Goal: Communication & Community: Answer question/provide support

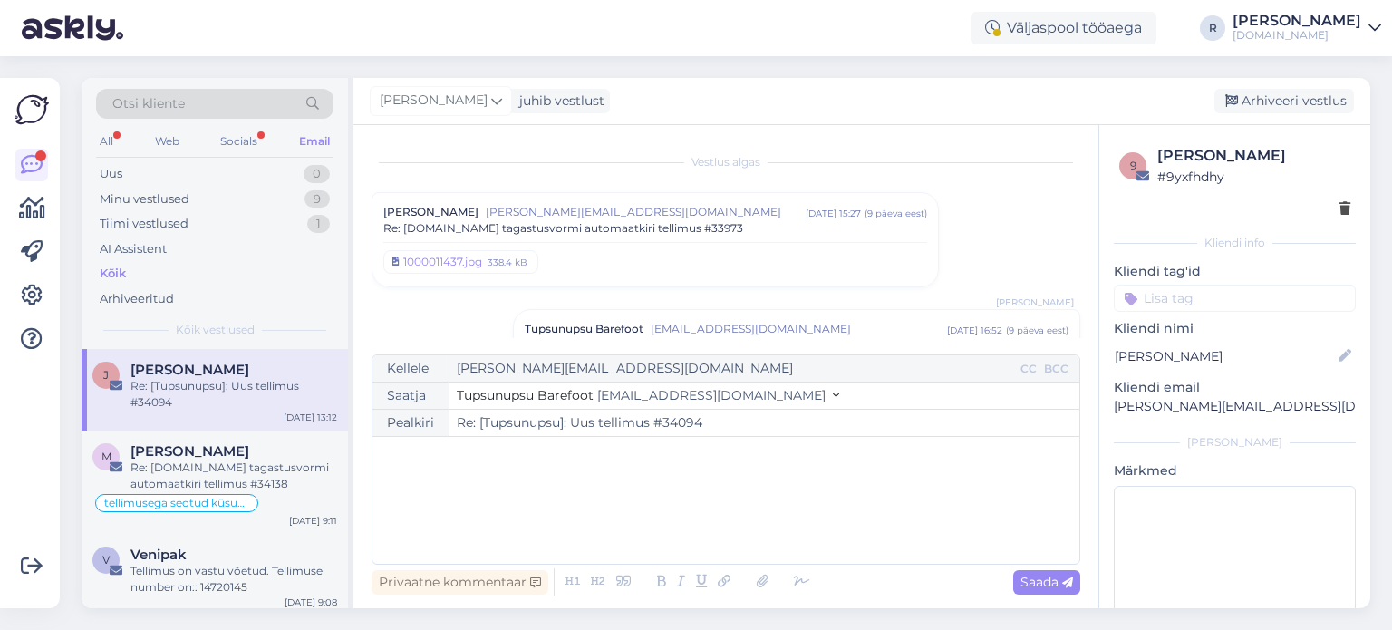
scroll to position [591, 0]
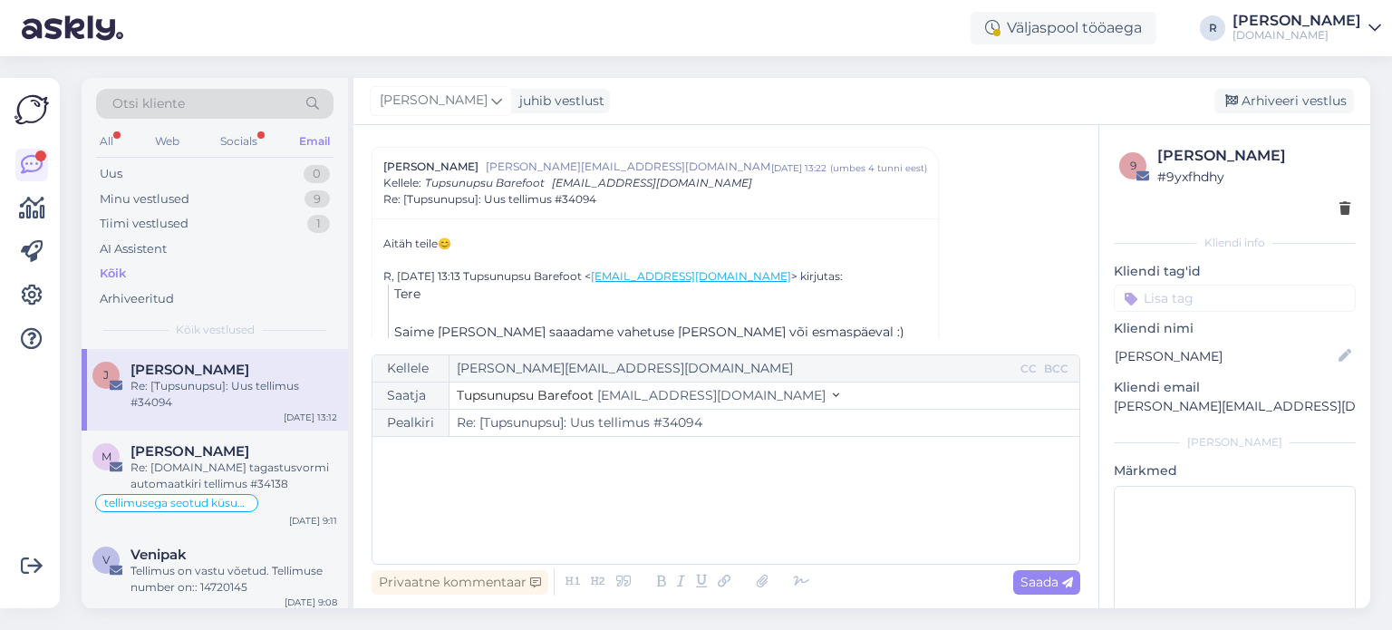
click at [120, 143] on div "All Web Socials Email" at bounding box center [214, 144] width 237 height 28
click at [113, 137] on div "All" at bounding box center [106, 142] width 21 height 24
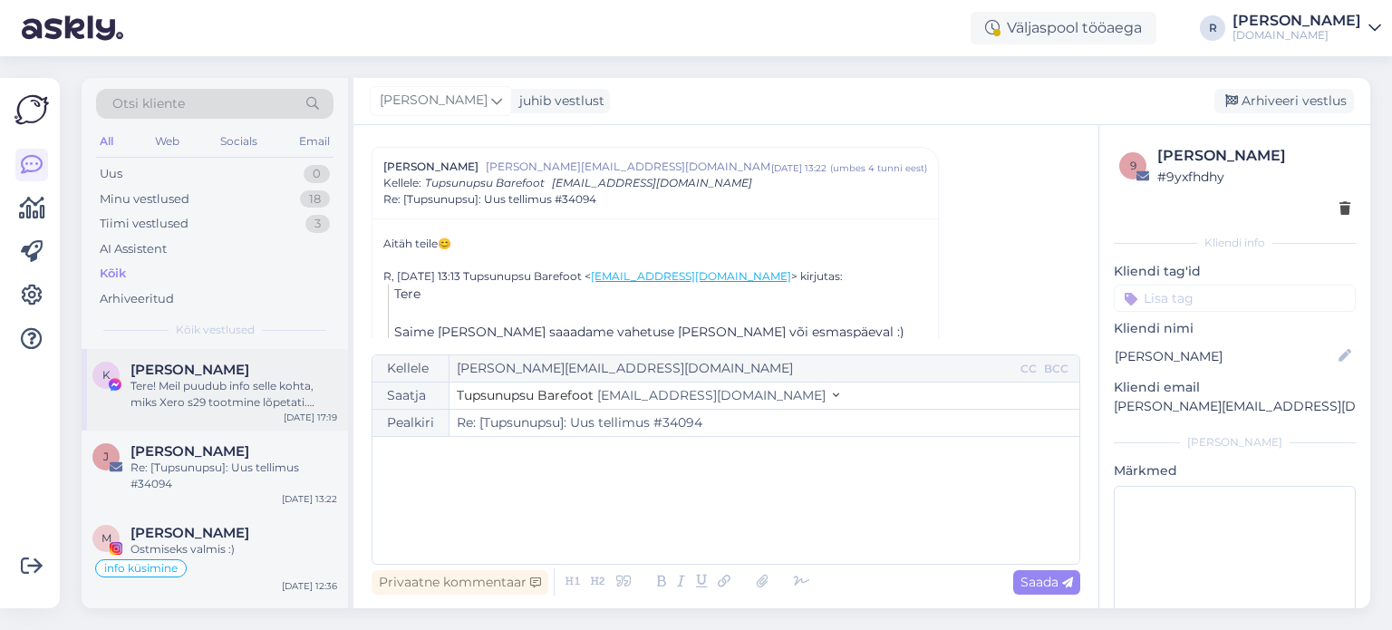
click at [192, 384] on div "Tere! Meil puudub info selle kohta, miks Xero s29 tootmine lõpetati. Jalatsite …" at bounding box center [234, 394] width 207 height 33
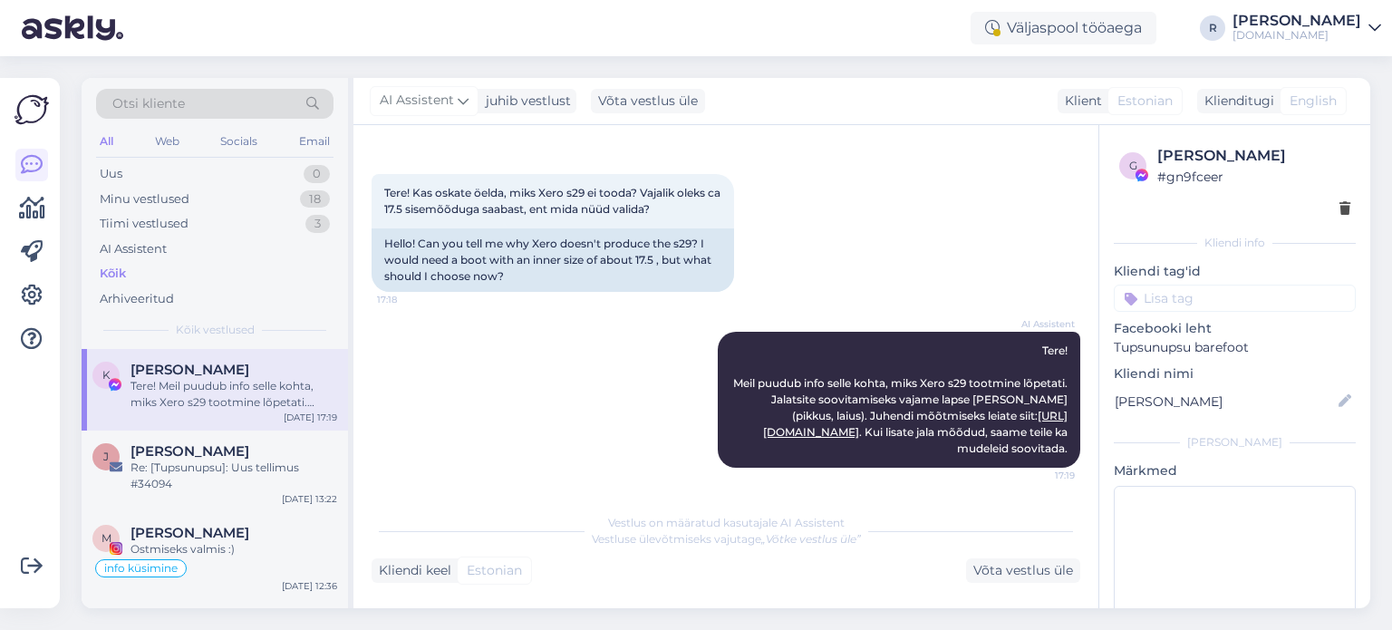
scroll to position [82, 0]
click at [1001, 576] on div "Võta vestlus üle" at bounding box center [1023, 570] width 114 height 24
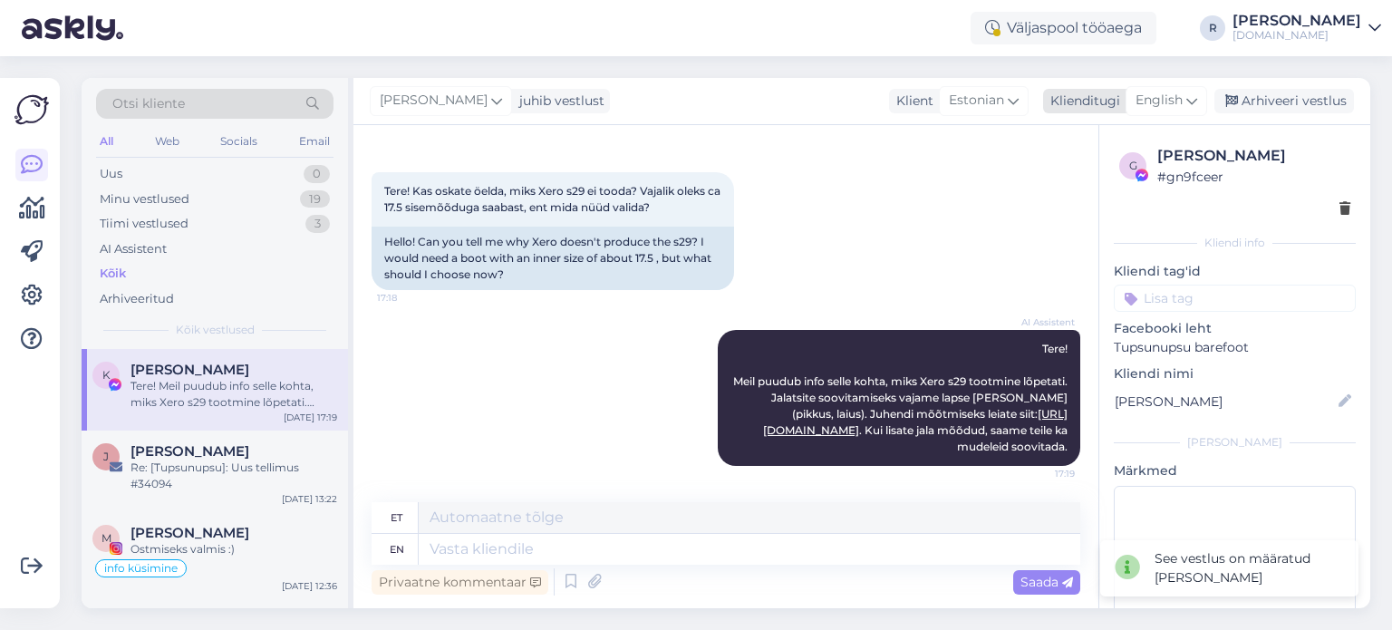
click at [1137, 108] on span "English" at bounding box center [1159, 101] width 47 height 20
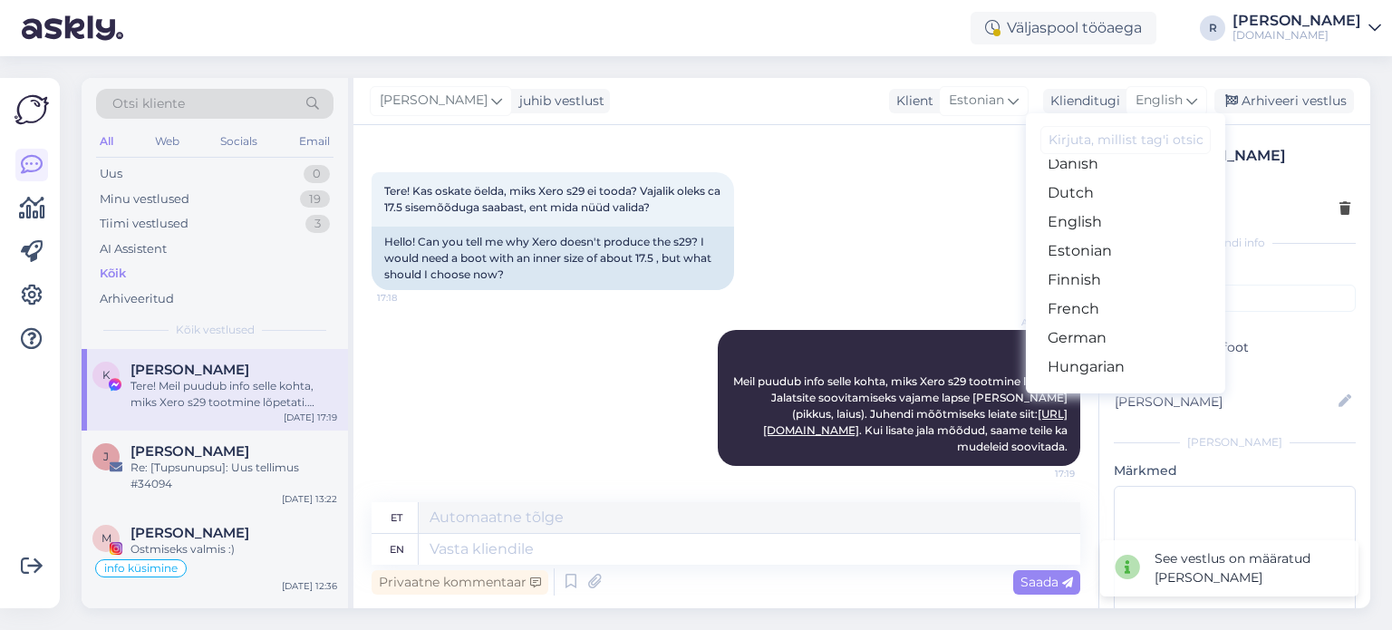
scroll to position [181, 0]
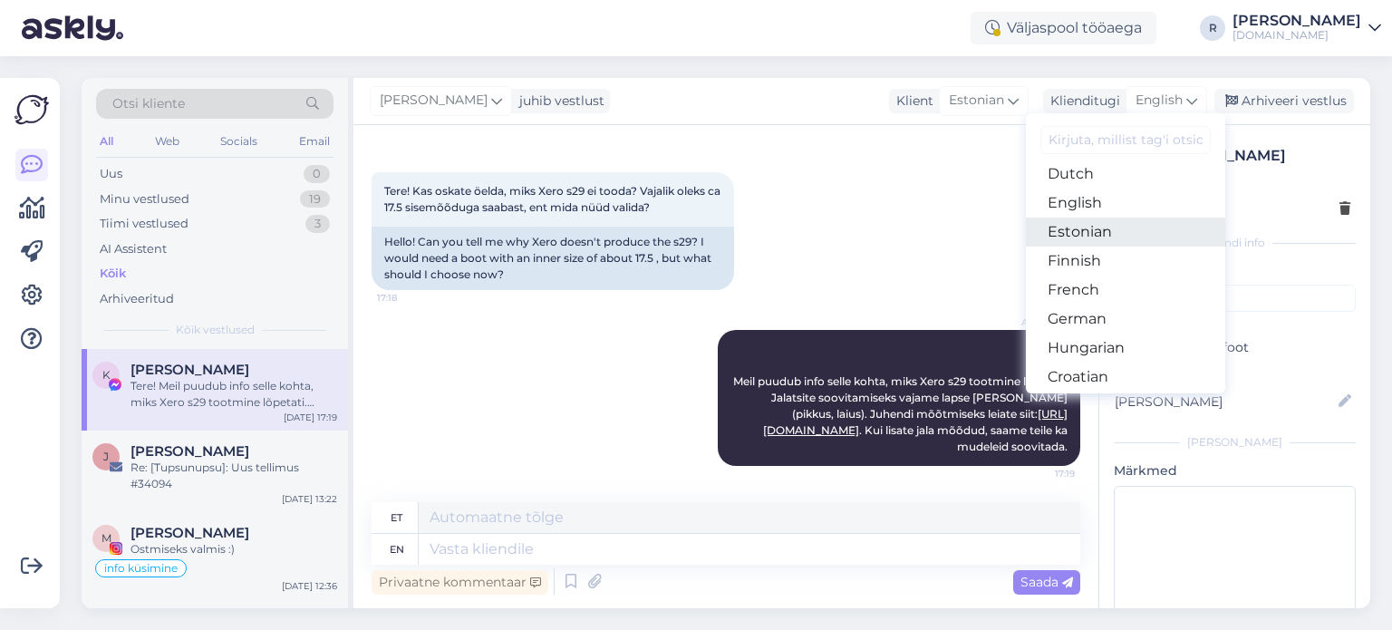
click at [1084, 229] on link "Estonian" at bounding box center [1125, 232] width 199 height 29
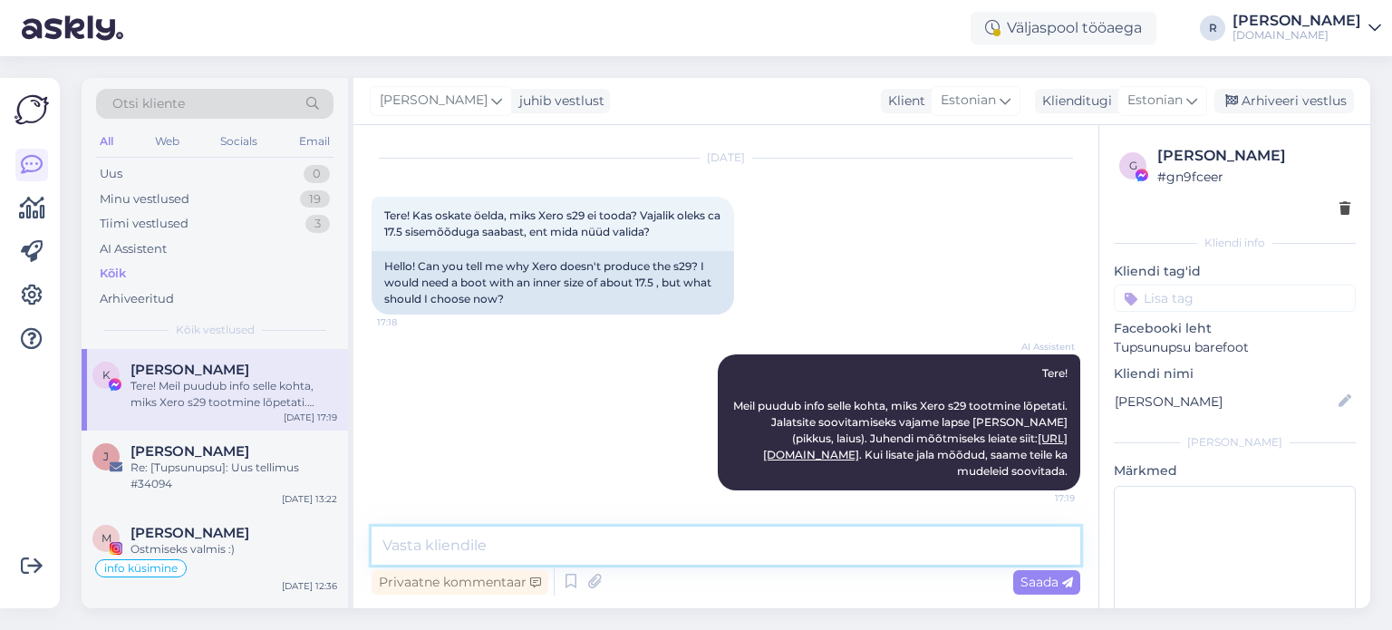
click at [464, 547] on textarea at bounding box center [726, 546] width 709 height 38
type textarea "[PERSON_NAME] on topeltsuurused. 30 suurus on siis nö 29/30"
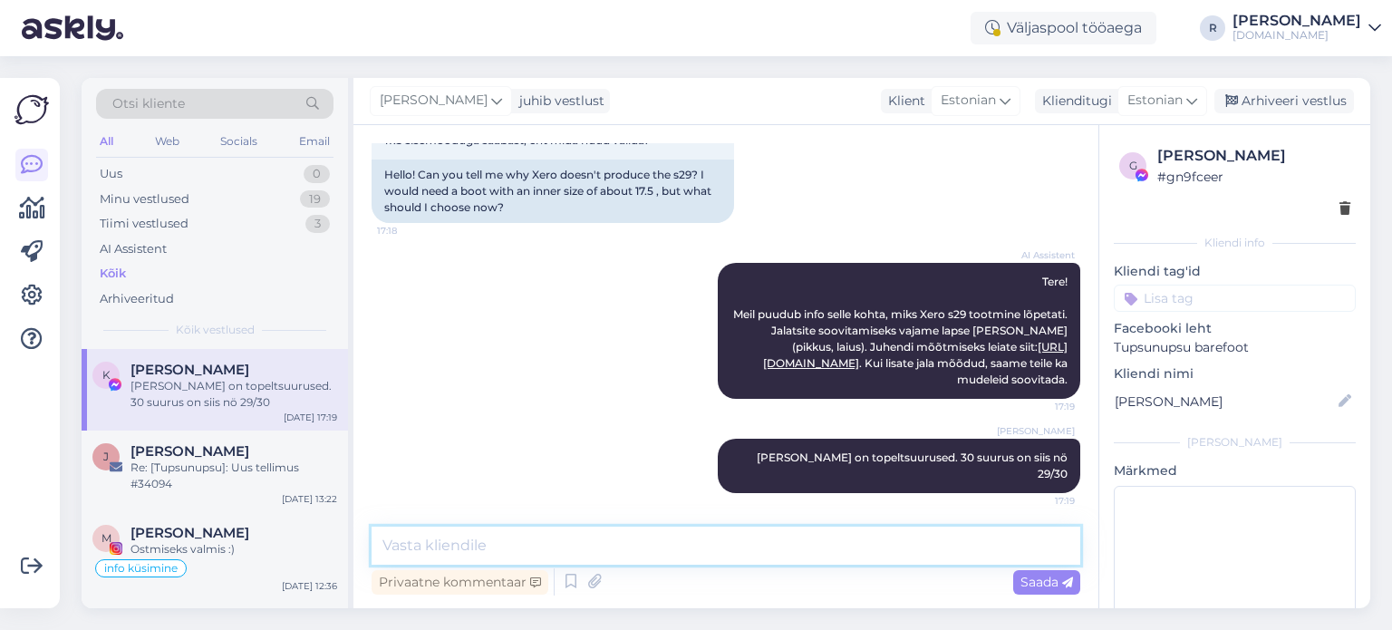
scroll to position [136, 0]
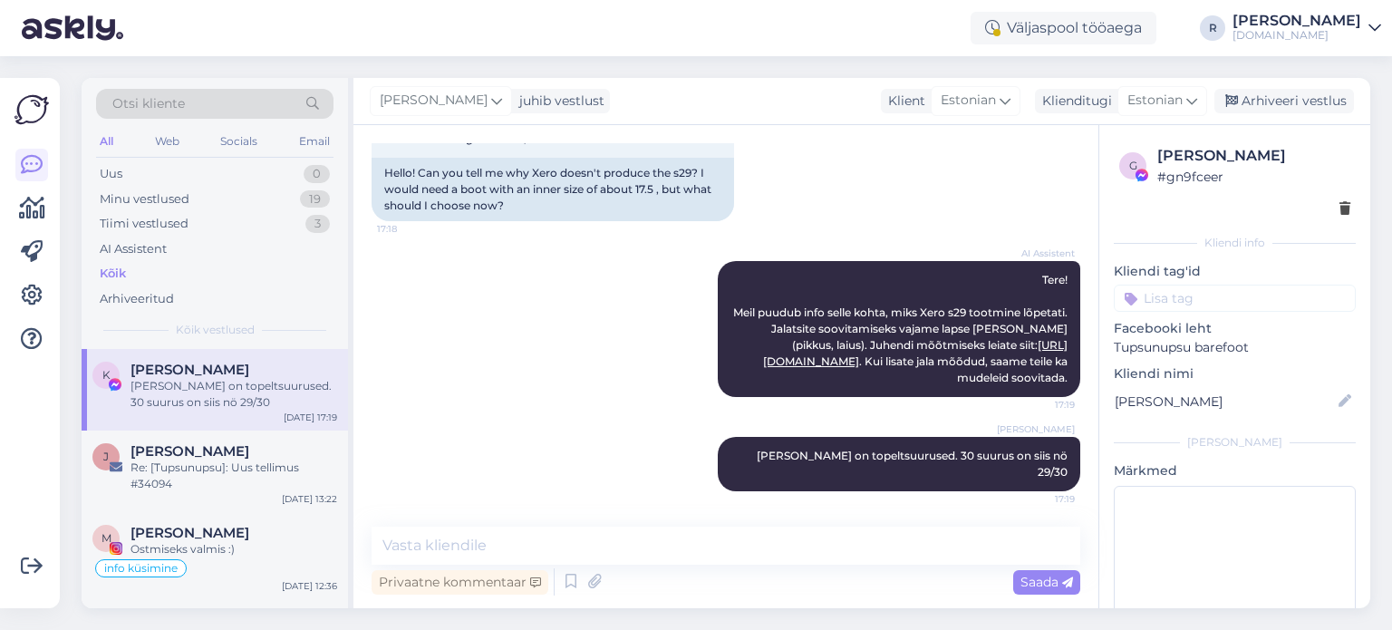
drag, startPoint x: 1259, startPoint y: 322, endPoint x: 1262, endPoint y: 313, distance: 9.5
click at [1259, 322] on p "Facebooki leht" at bounding box center [1235, 328] width 242 height 19
click at [1265, 303] on input at bounding box center [1235, 298] width 242 height 27
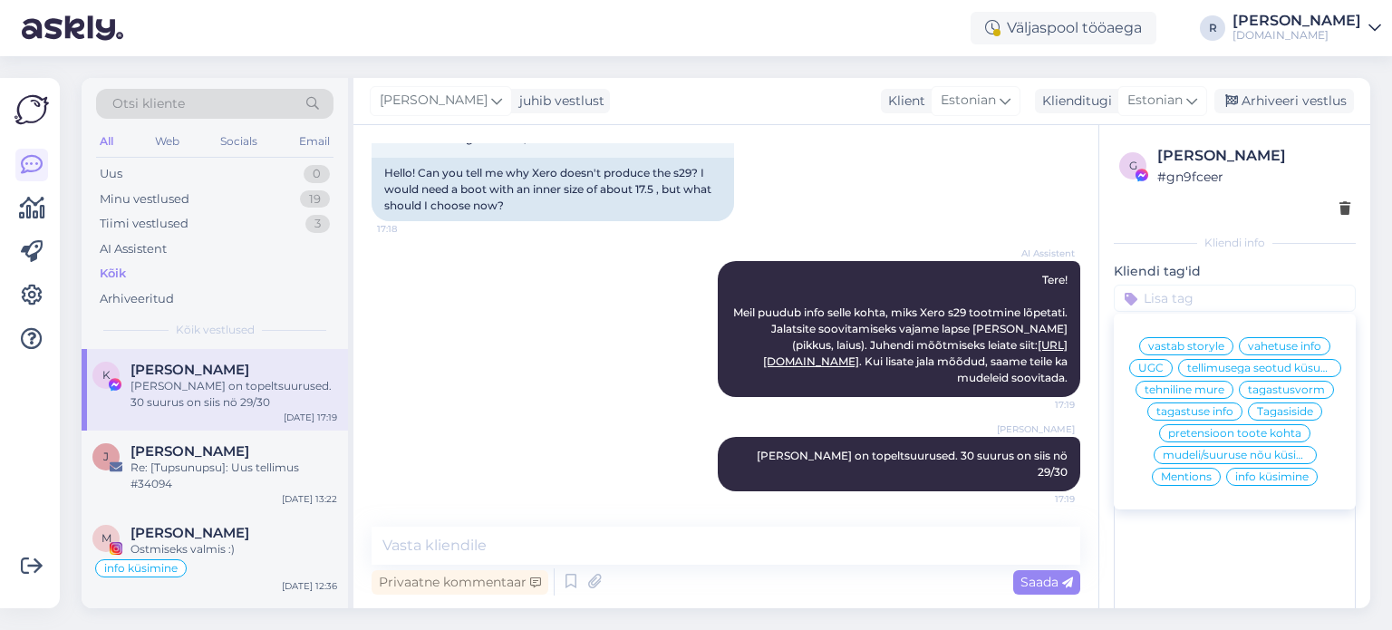
click at [1240, 460] on span "mudeli/suuruse nõu küsimine" at bounding box center [1235, 455] width 145 height 11
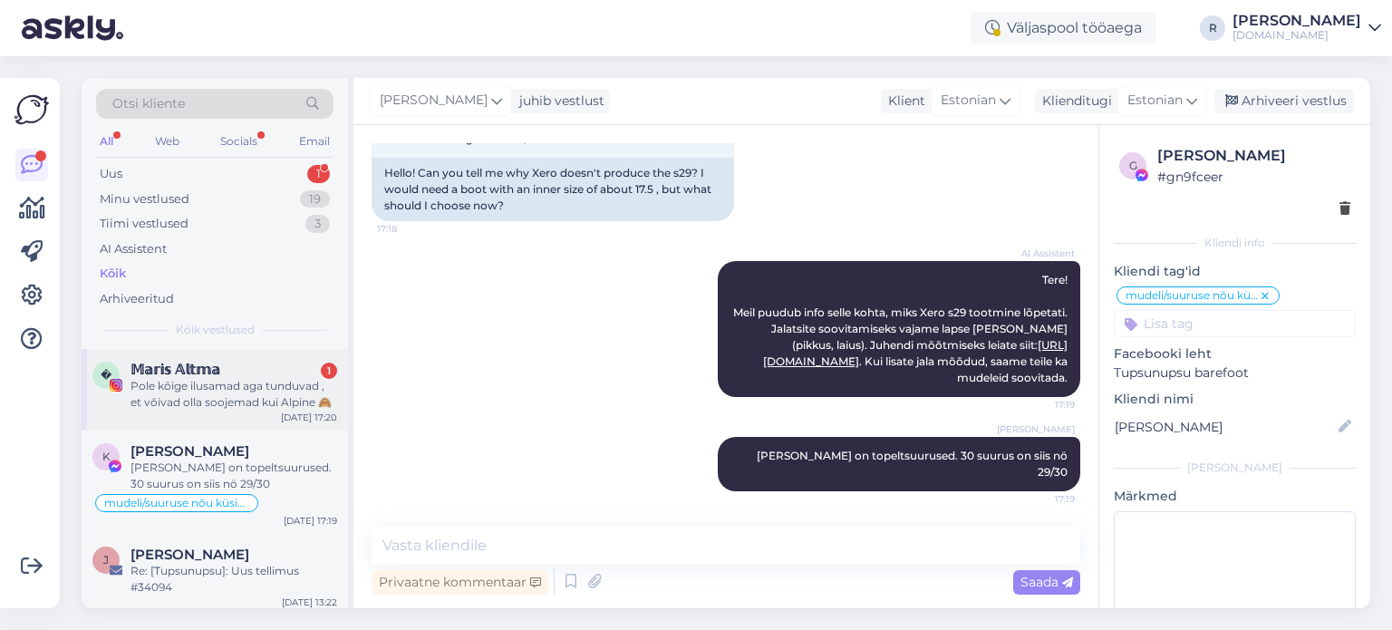
click at [175, 394] on div "Pole kõige ilusamad aga tunduvad , et võivad olla soojemad kui Alpine 🙈" at bounding box center [234, 394] width 207 height 33
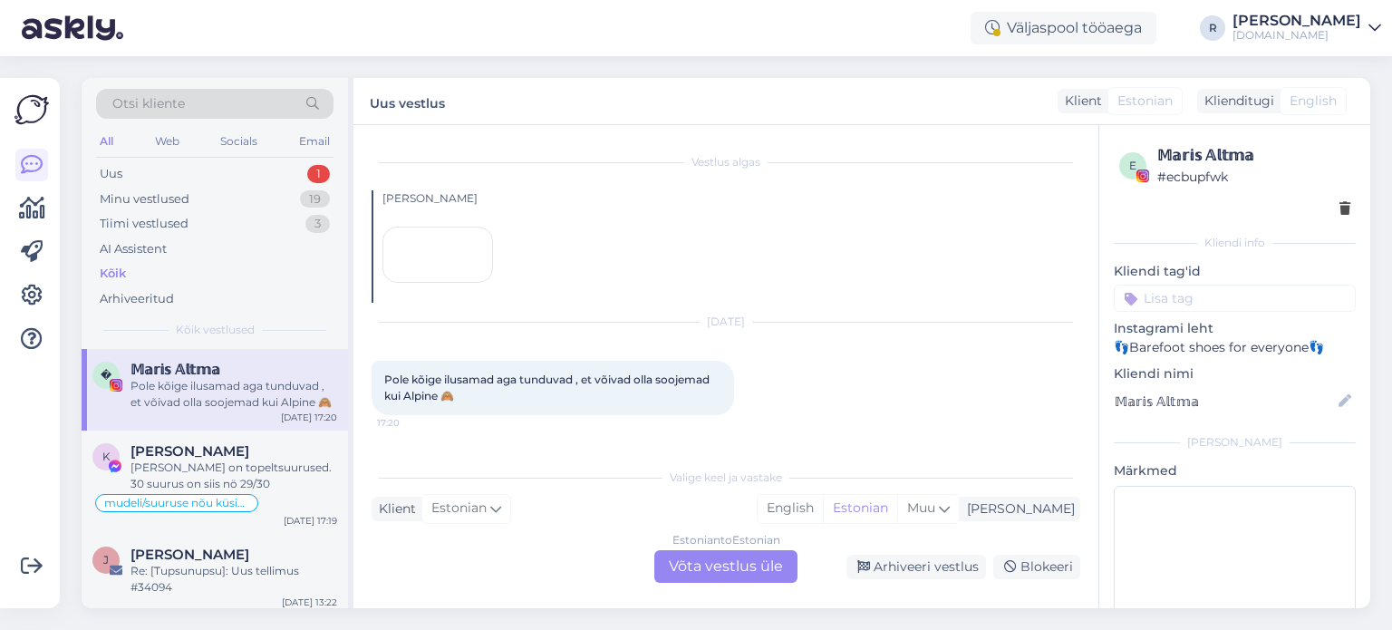
scroll to position [128, 0]
click at [742, 574] on div "Estonian to Estonian Võta vestlus üle" at bounding box center [725, 566] width 143 height 33
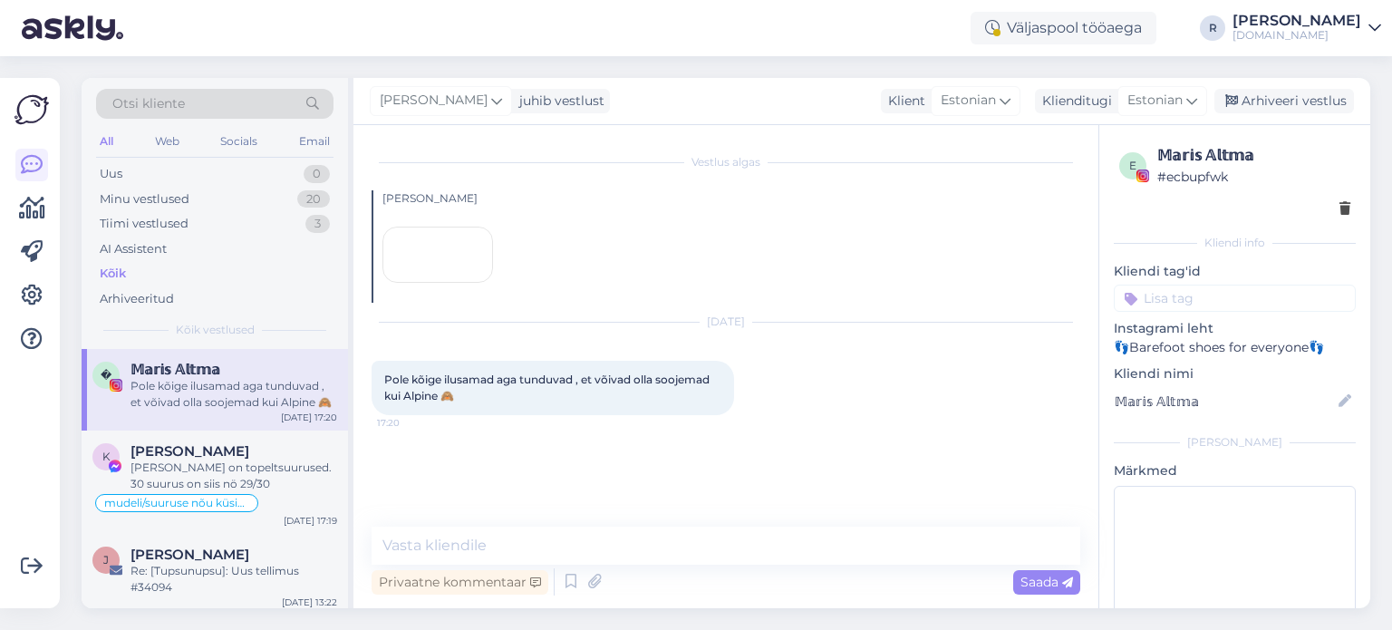
scroll to position [60, 0]
click at [587, 552] on textarea at bounding box center [726, 546] width 709 height 38
type textarea "Vooder on [PERSON_NAME] fluffy."
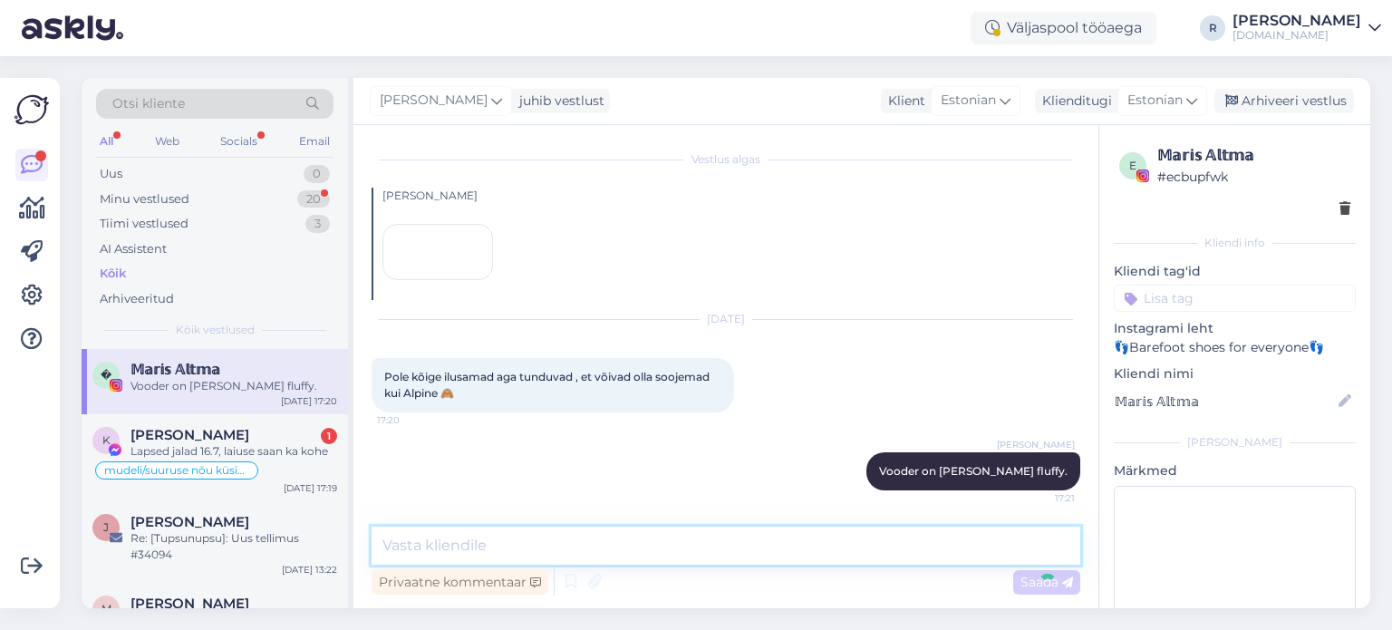
scroll to position [138, 0]
click at [234, 443] on div "Lapsed jalad 16.7, laiuse saan ka kohe" at bounding box center [234, 451] width 207 height 16
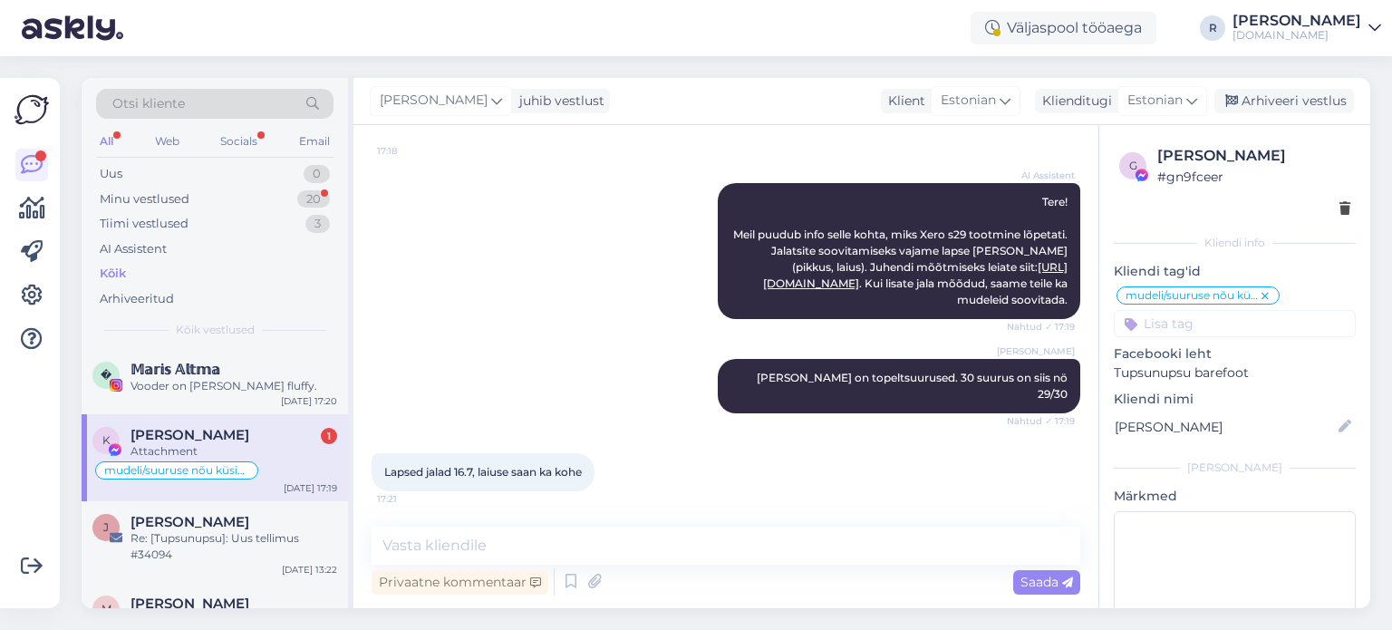
scroll to position [442, 0]
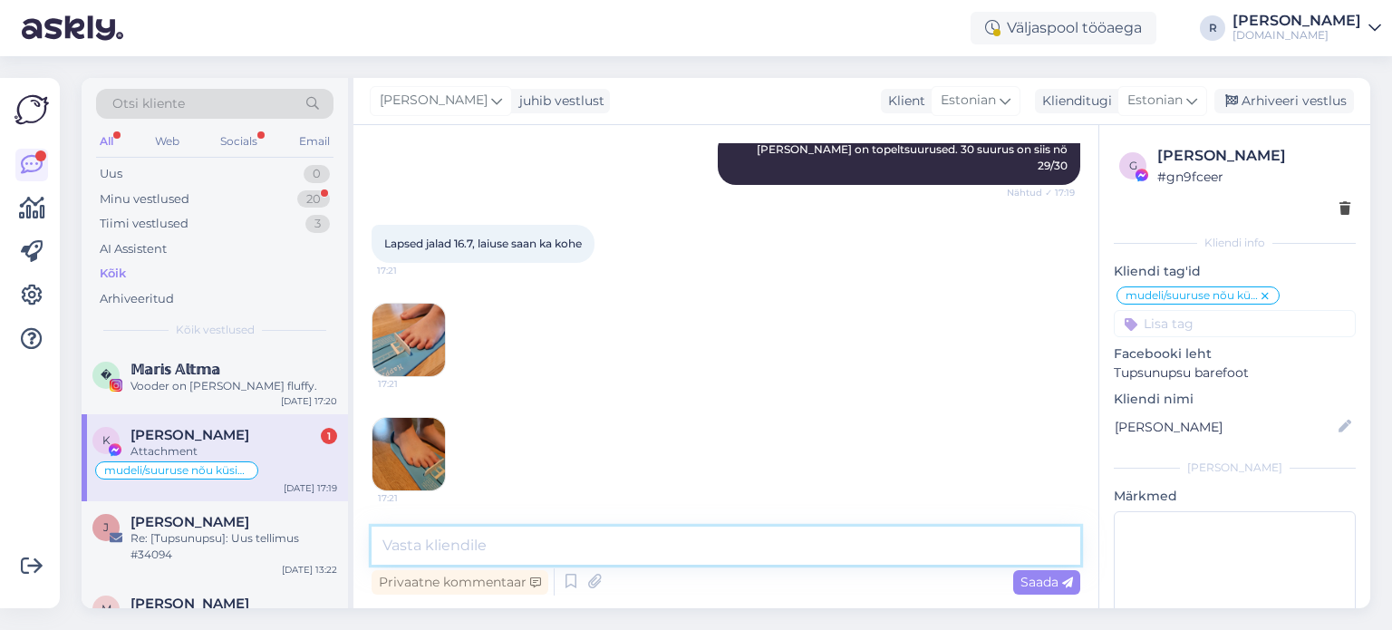
click at [497, 554] on textarea at bounding box center [726, 546] width 709 height 38
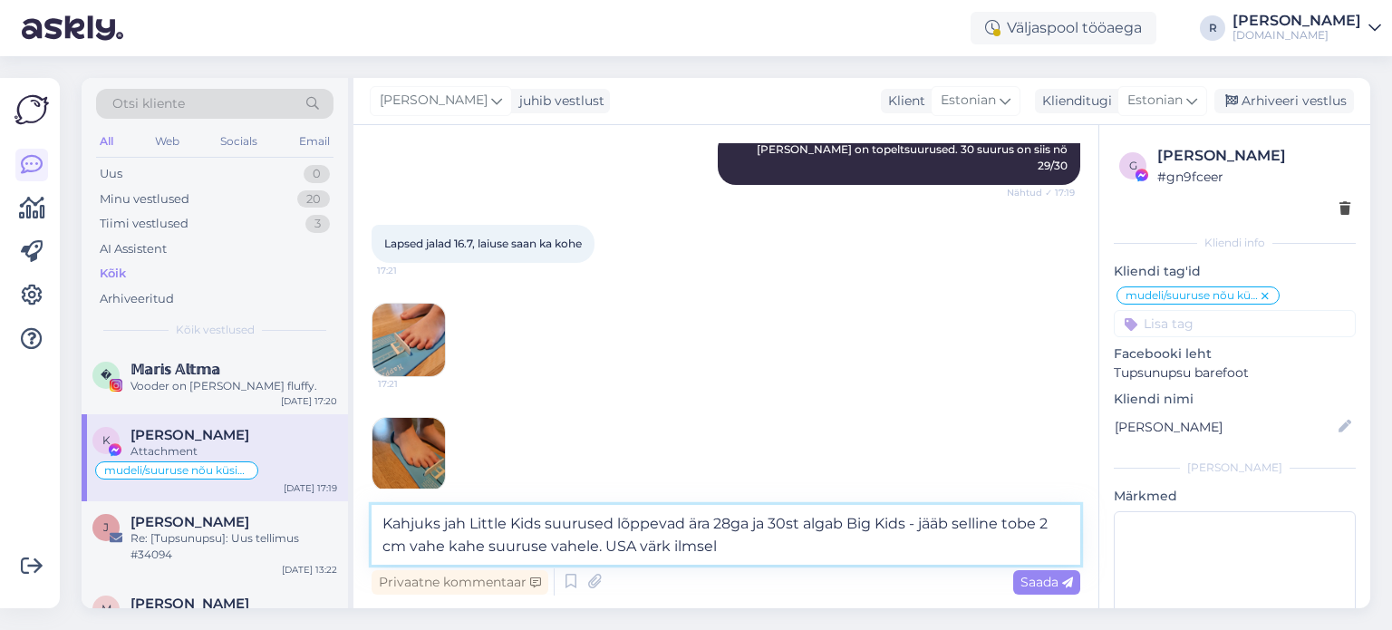
type textarea "Kahjuks jah Little Kids suurused lõppevad ära 28ga ja 30st algab Big Kids - jää…"
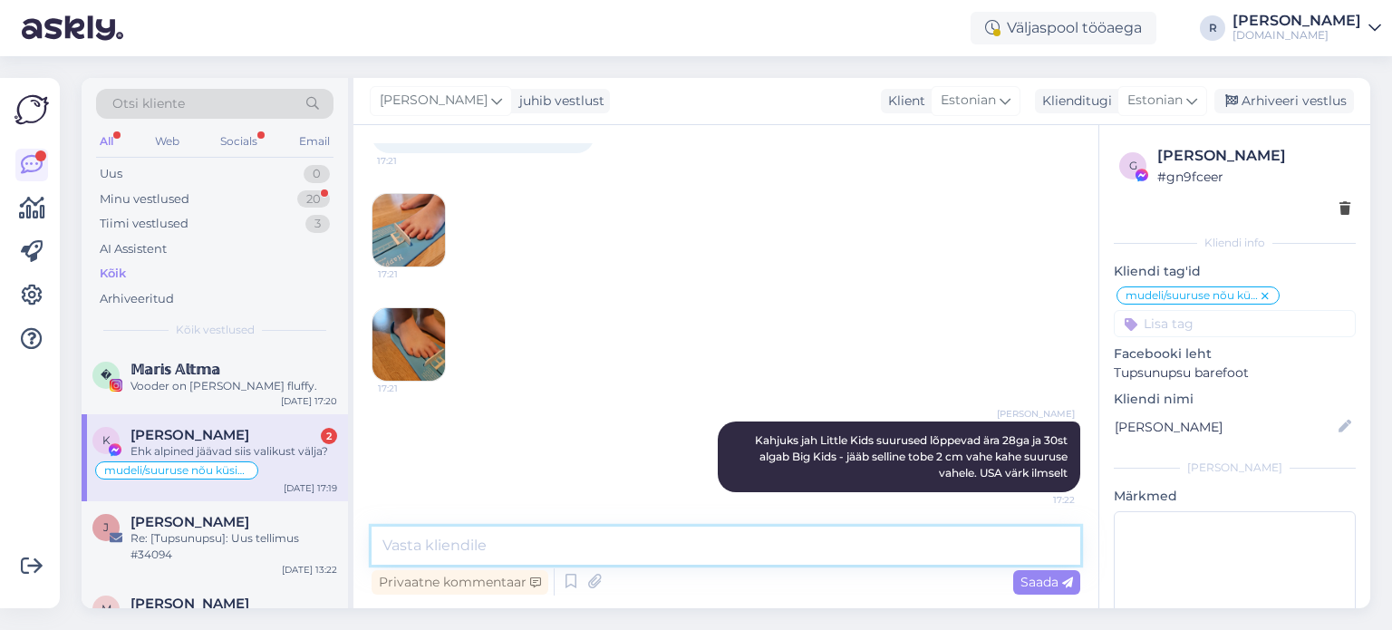
scroll to position [708, 0]
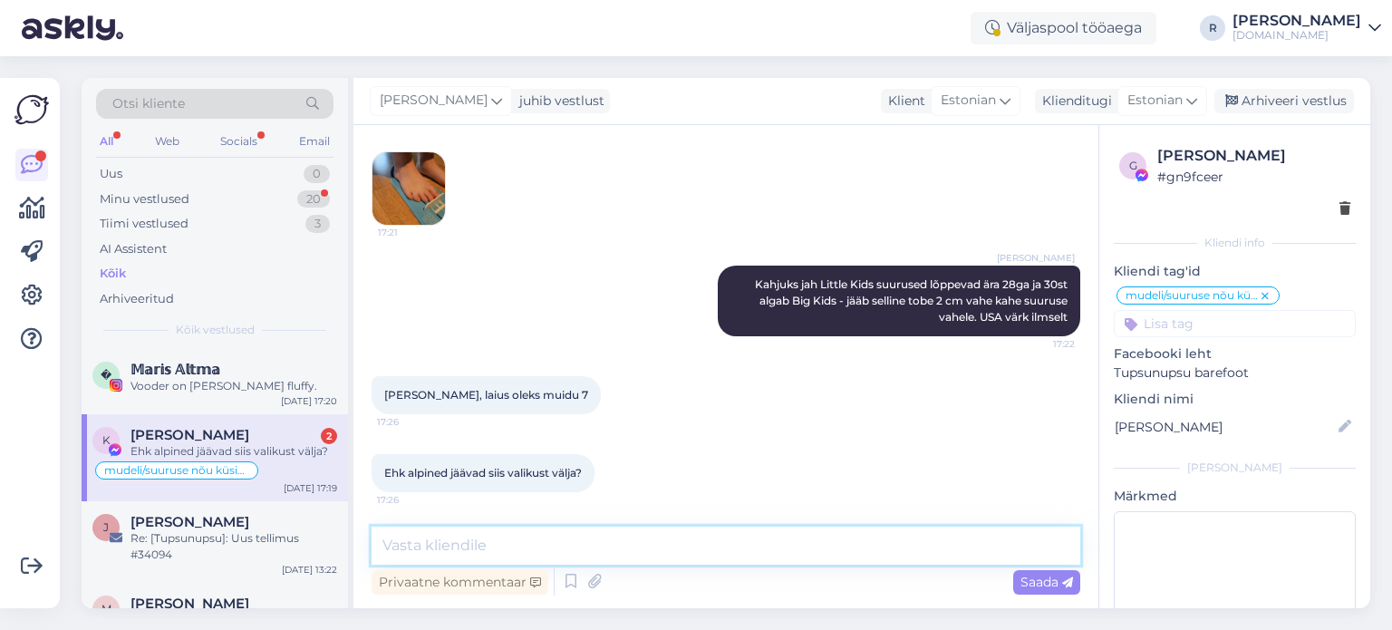
click at [543, 539] on textarea at bounding box center [726, 546] width 709 height 38
type textarea "Tundub nii kahjuks"
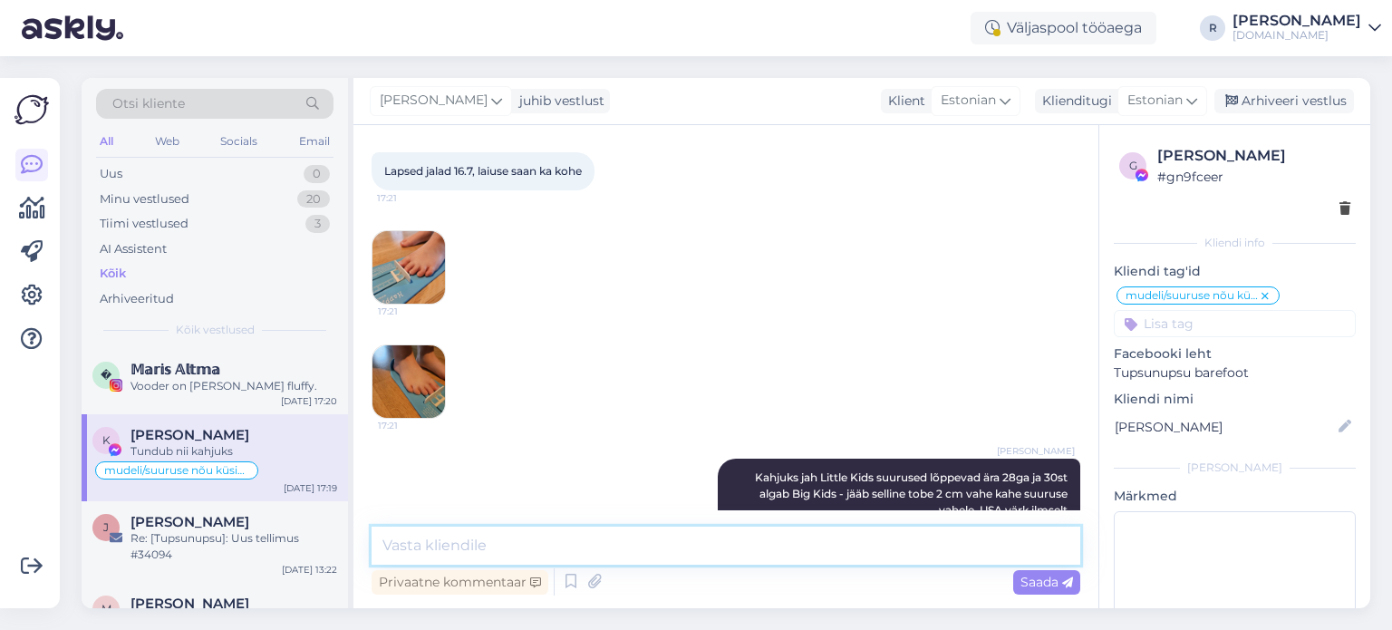
scroll to position [787, 0]
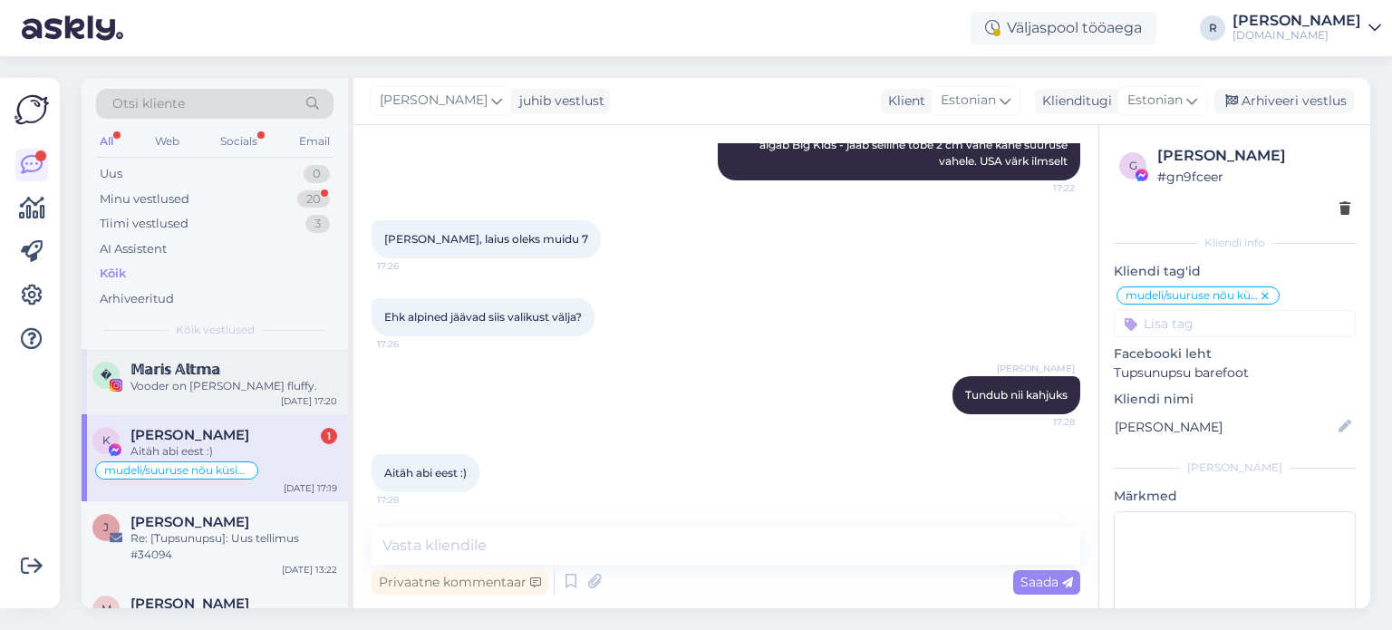
click at [203, 373] on span "𝕄𝕒𝕣𝕚𝕤 𝔸𝕝𝕥𝕞𝕒" at bounding box center [176, 370] width 90 height 16
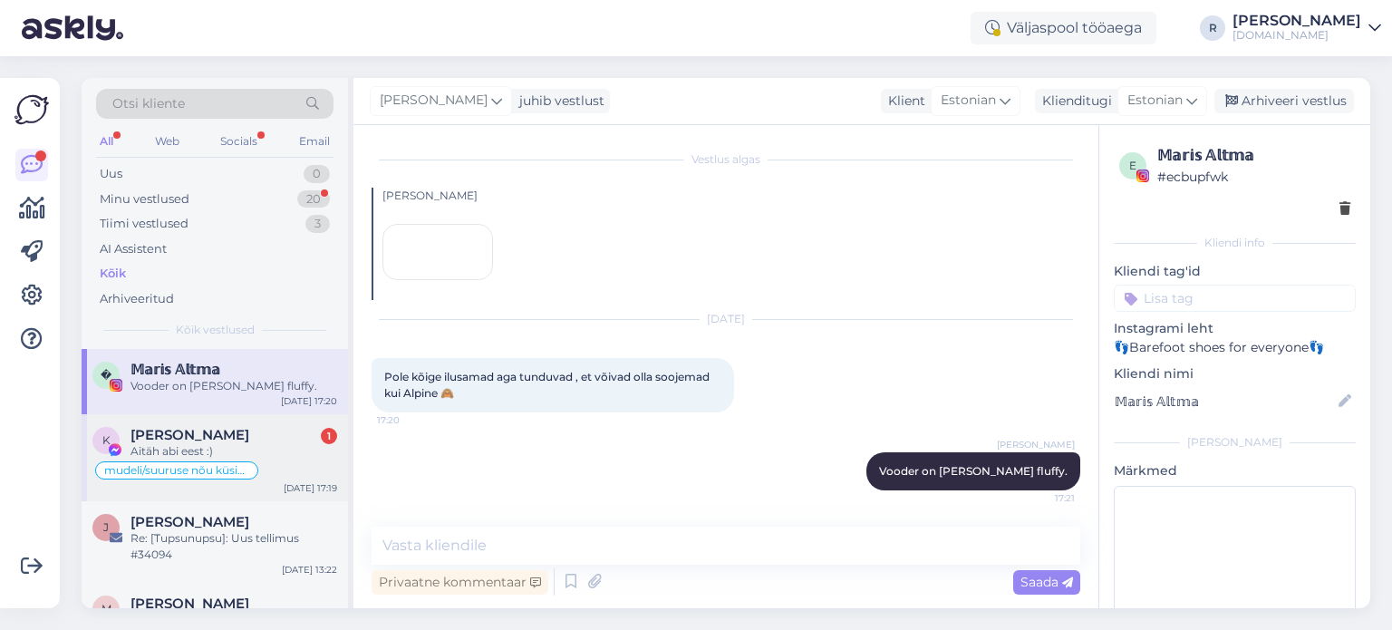
click at [192, 432] on span "[PERSON_NAME]" at bounding box center [190, 435] width 119 height 16
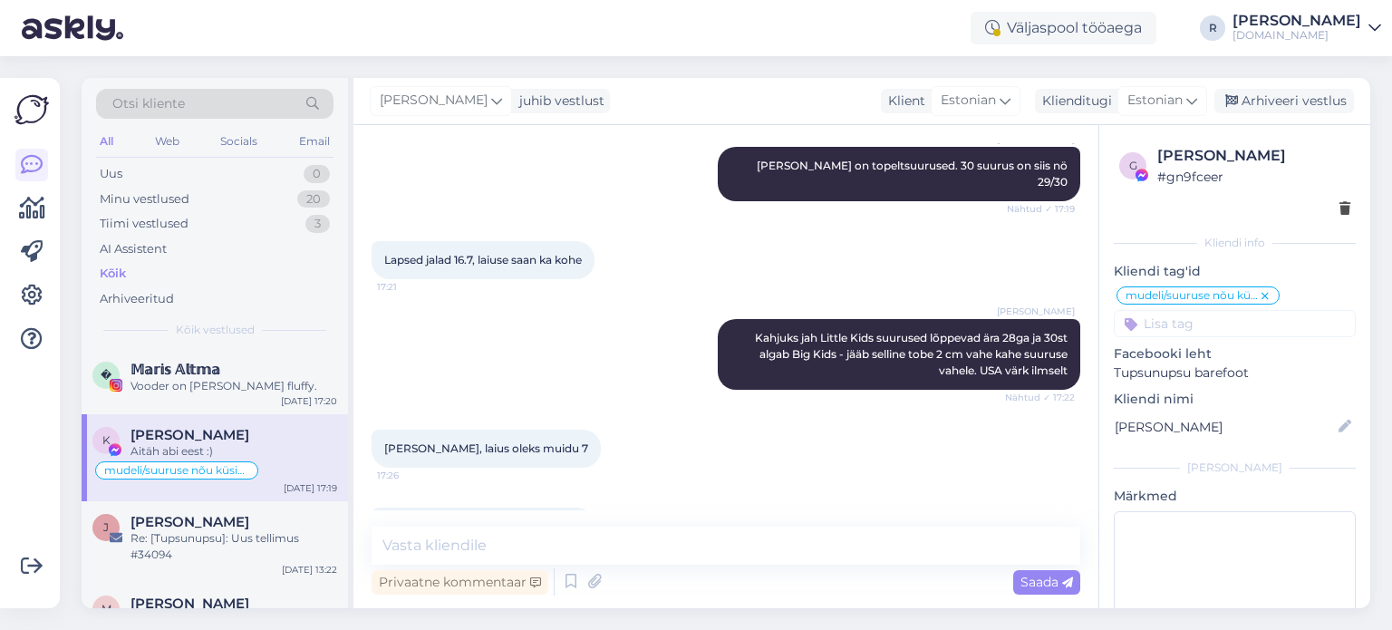
scroll to position [636, 0]
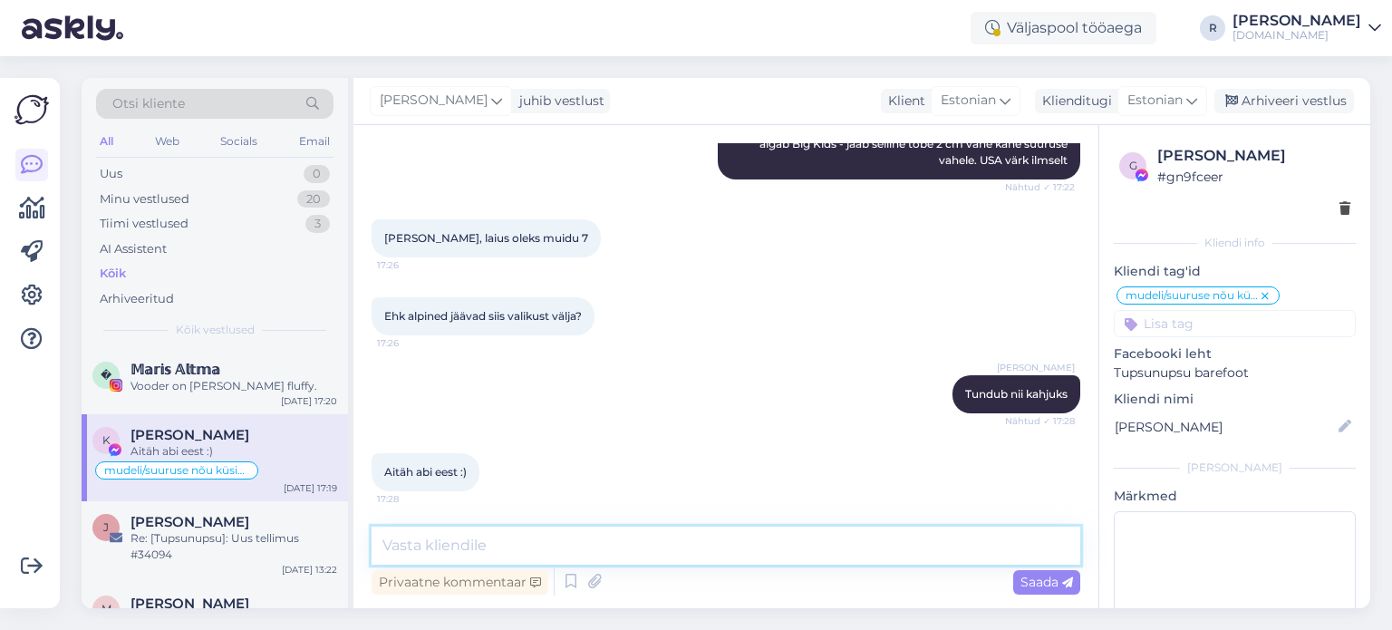
click at [464, 540] on textarea at bounding box center [726, 546] width 709 height 38
type textarea "Aga plun :) Äkki sobivad [PERSON_NAME] Talvella saapad?"
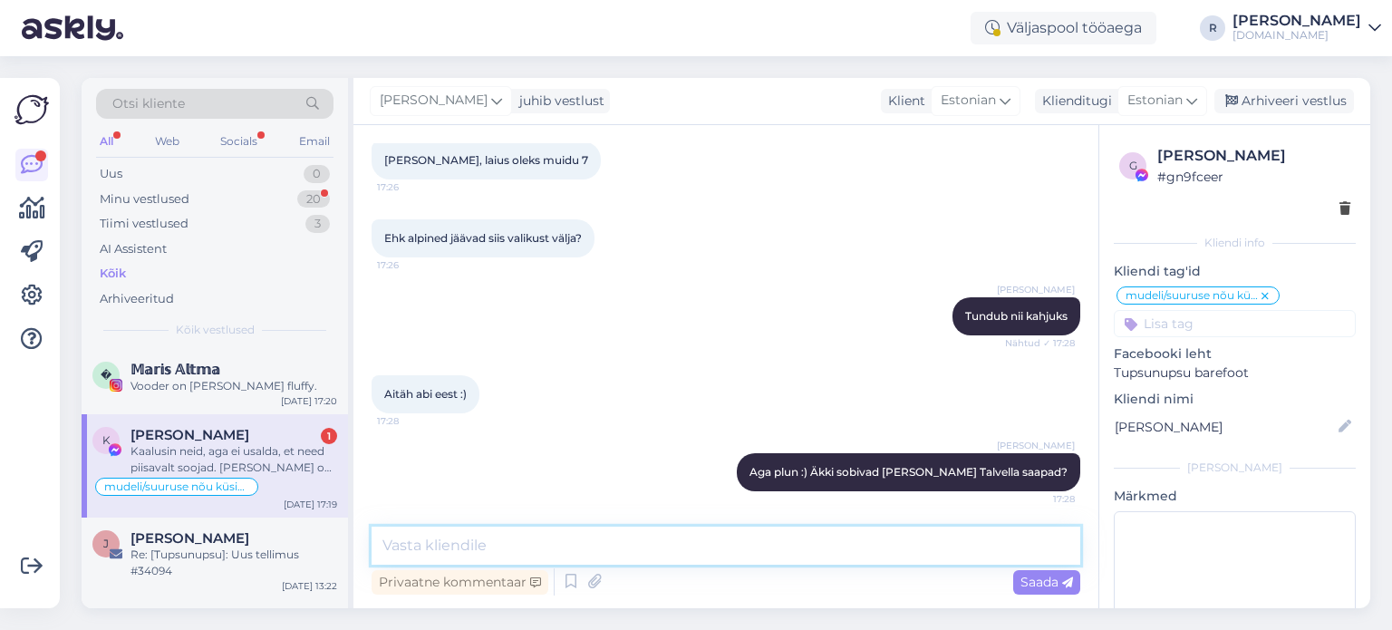
scroll to position [809, 0]
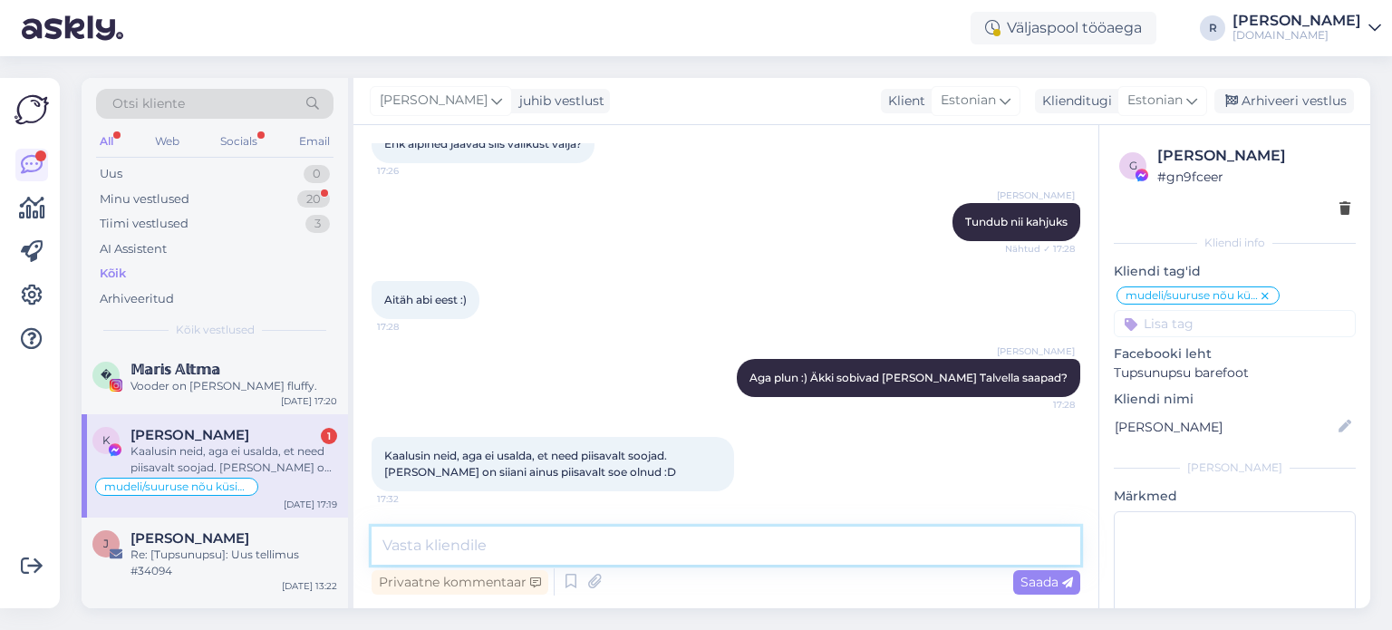
click at [467, 545] on textarea at bounding box center [726, 546] width 709 height 38
type textarea "Mulle tunduvad [PERSON_NAME] soojad :)"
